Goal: Find specific page/section: Find specific page/section

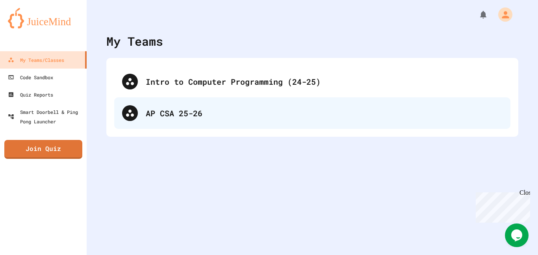
click at [222, 113] on div "AP CSA 25-26" at bounding box center [324, 113] width 357 height 12
